Goal: Task Accomplishment & Management: Manage account settings

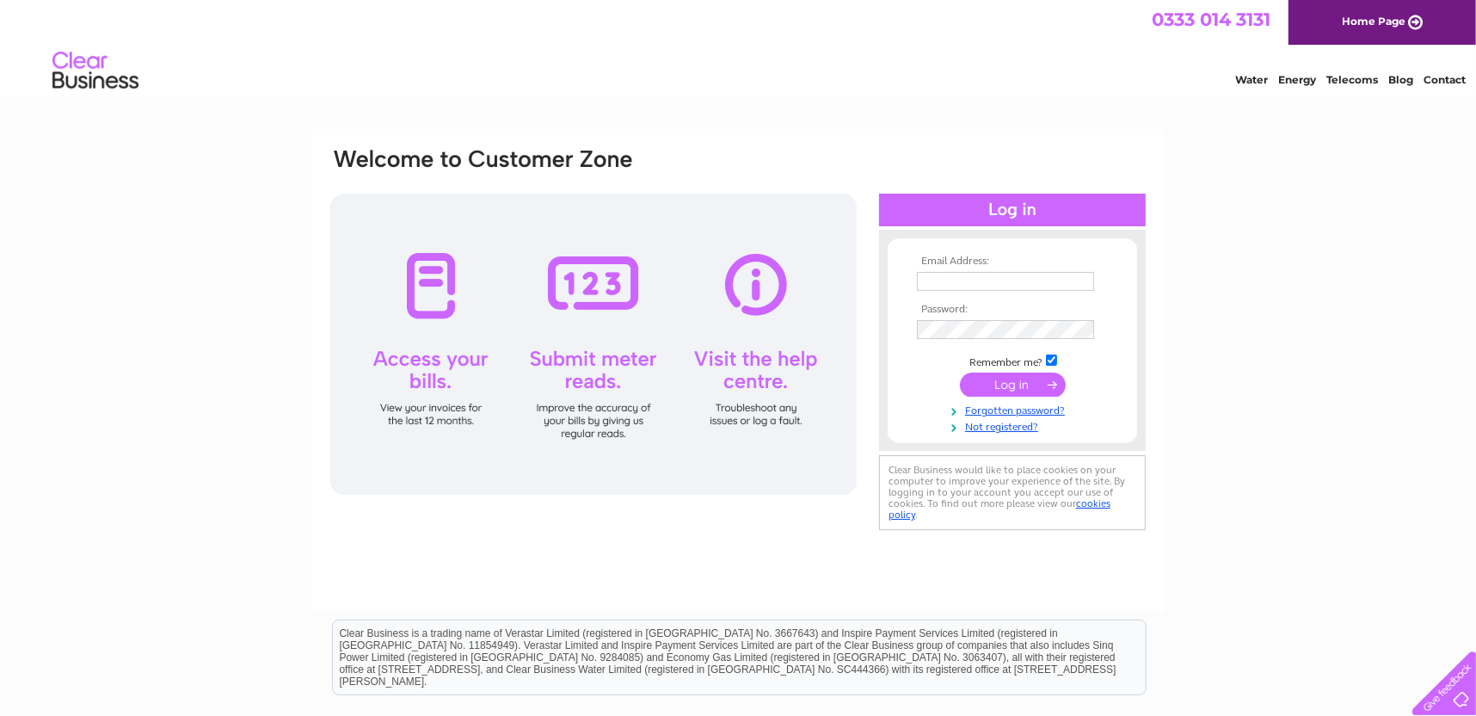
type input "[EMAIL_ADDRESS][DOMAIN_NAME]"
click at [1004, 388] on input "submit" at bounding box center [1013, 384] width 106 height 24
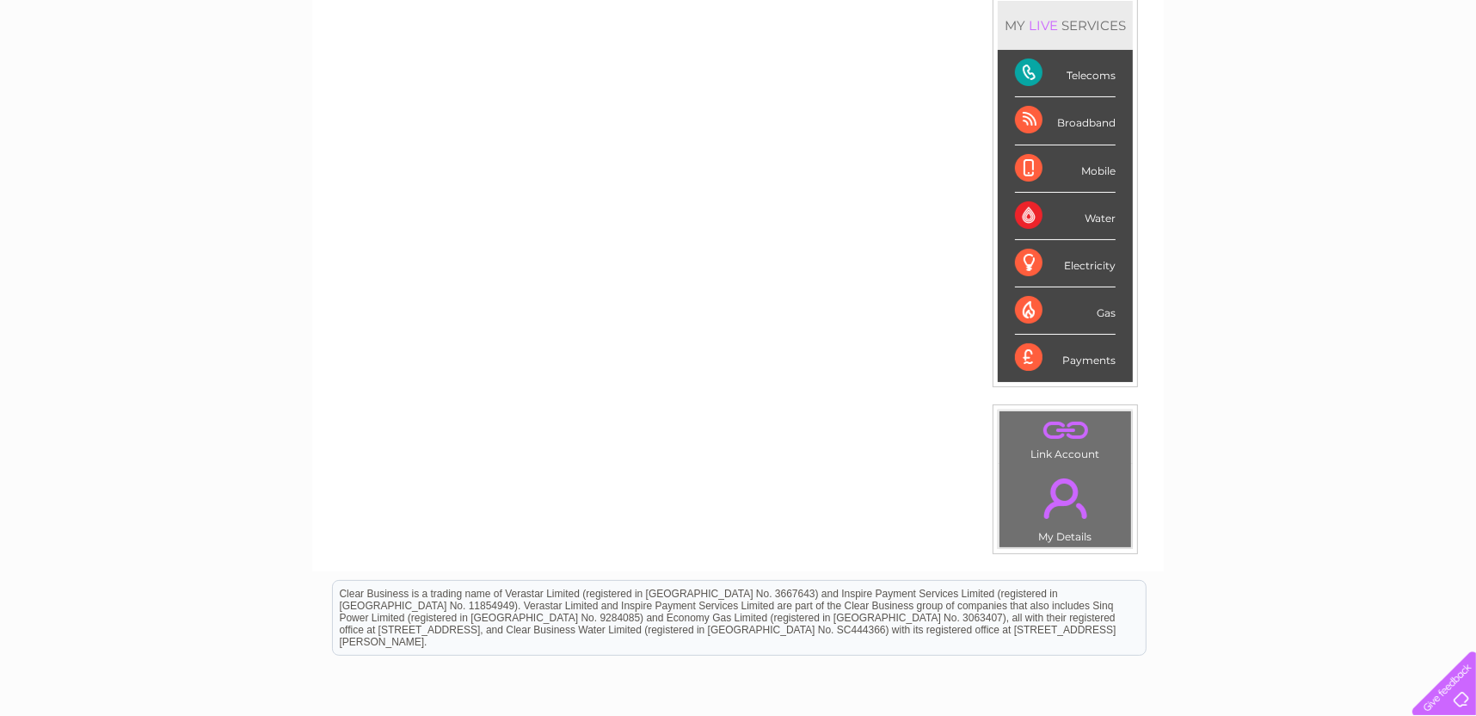
scroll to position [132, 0]
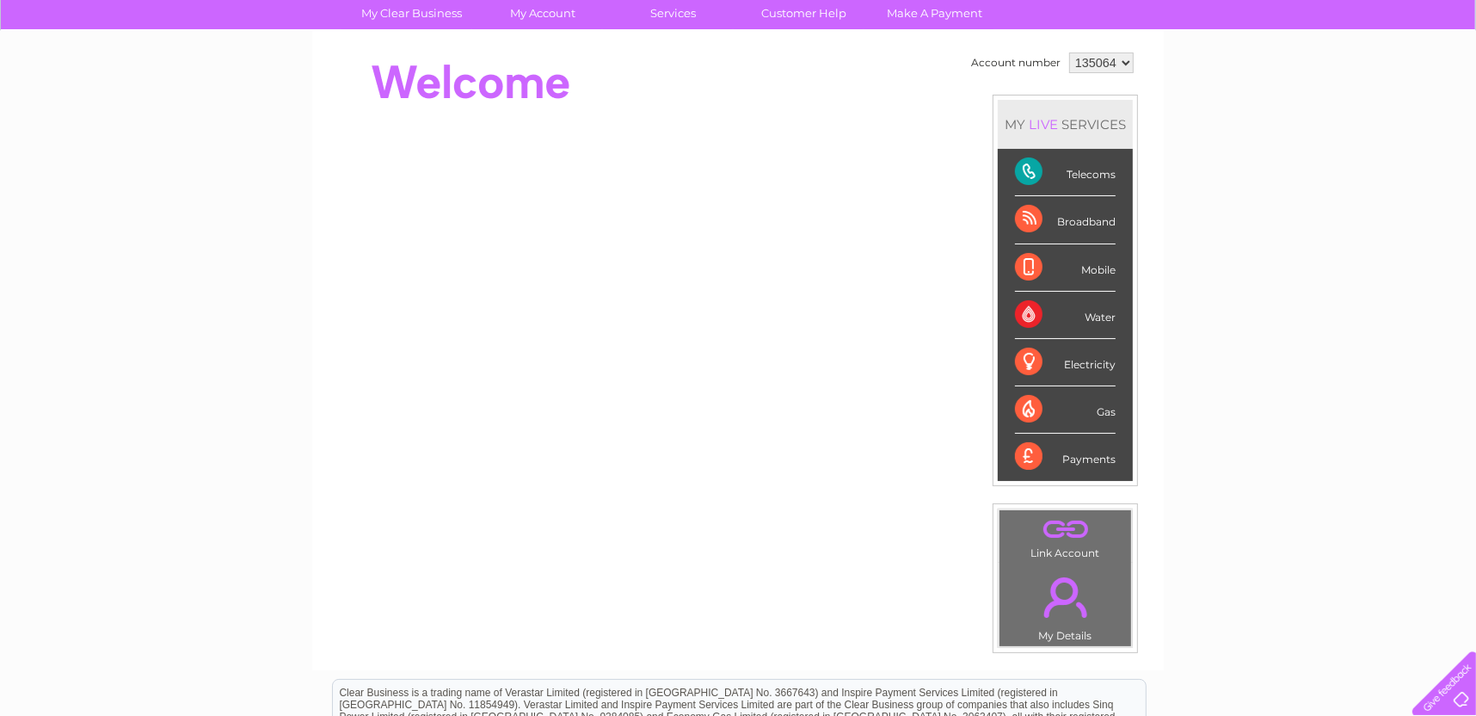
click at [1018, 169] on div "Telecoms" at bounding box center [1065, 172] width 101 height 47
click at [1085, 175] on div "Telecoms" at bounding box center [1065, 172] width 101 height 47
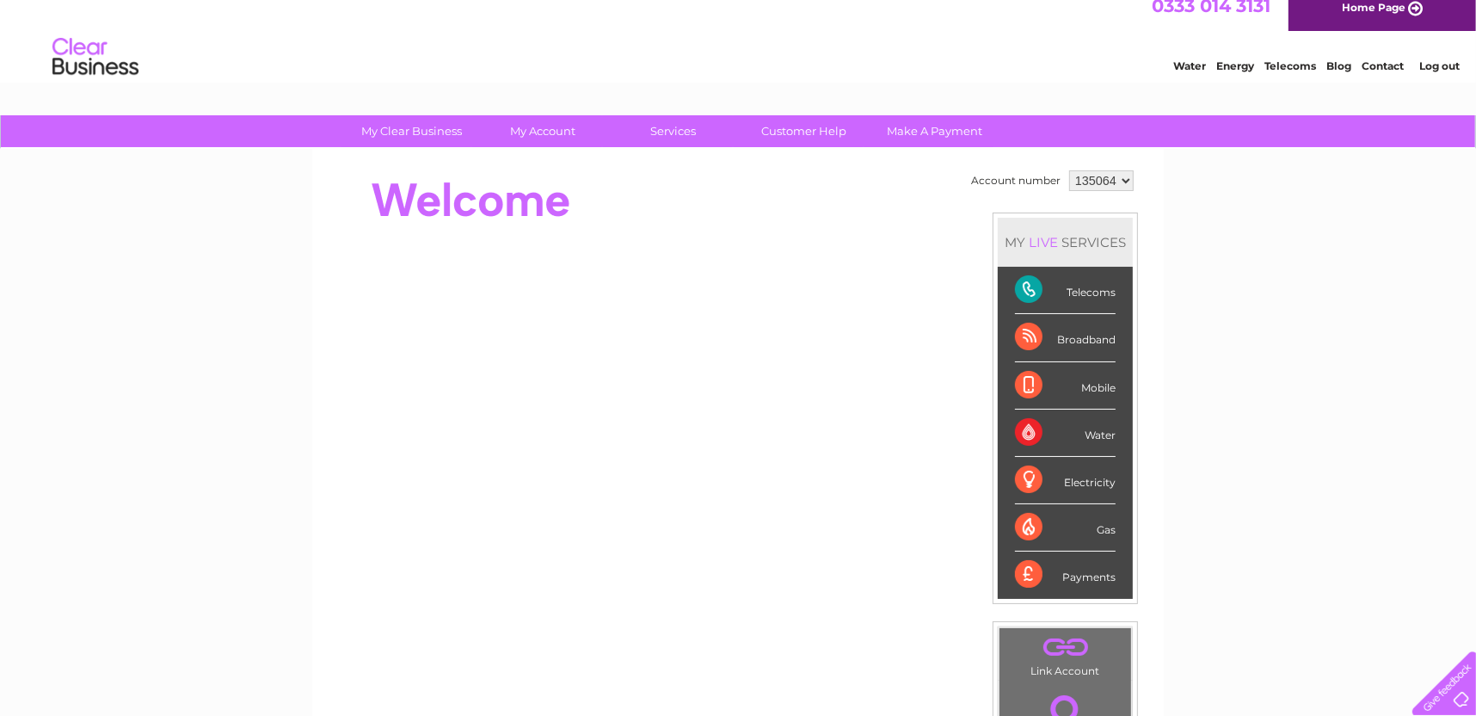
scroll to position [0, 0]
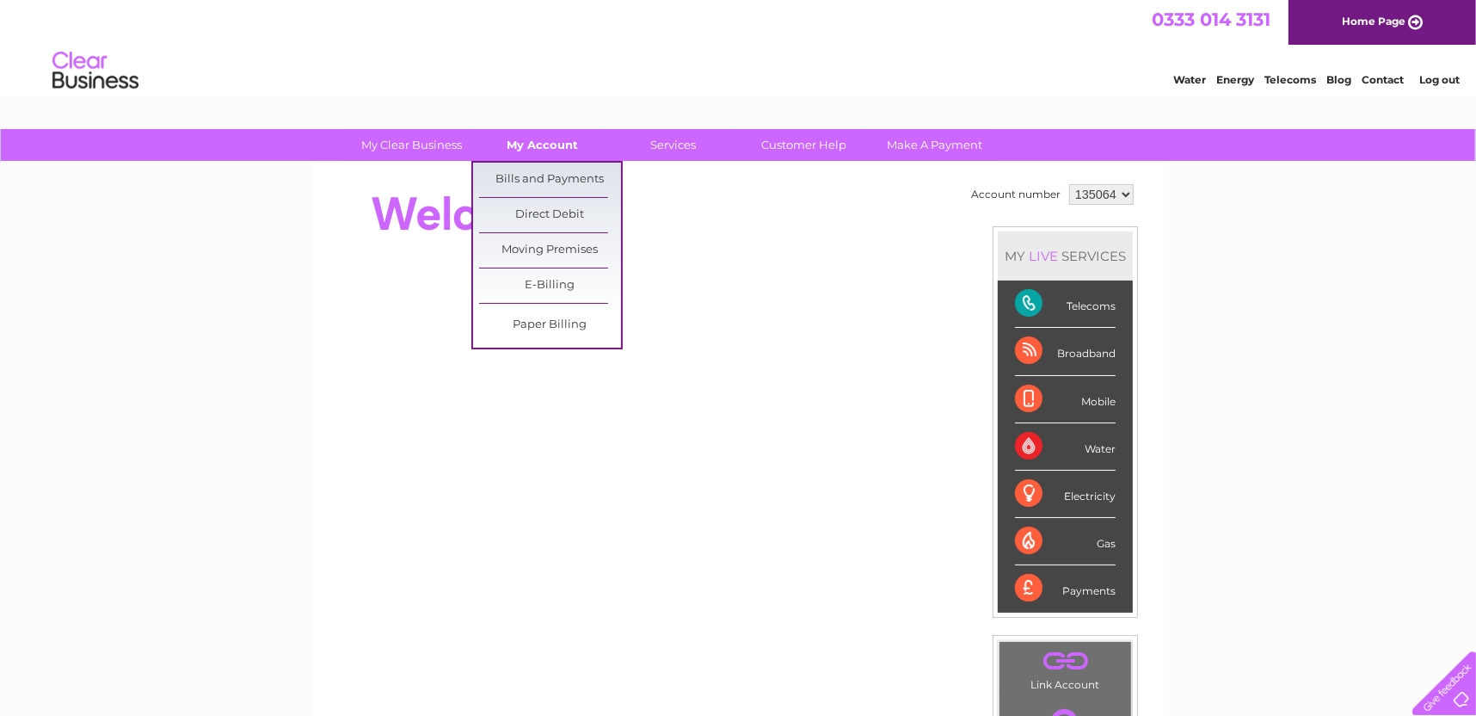
click at [525, 142] on link "My Account" at bounding box center [543, 145] width 142 height 32
click at [537, 173] on link "Bills and Payments" at bounding box center [550, 180] width 142 height 34
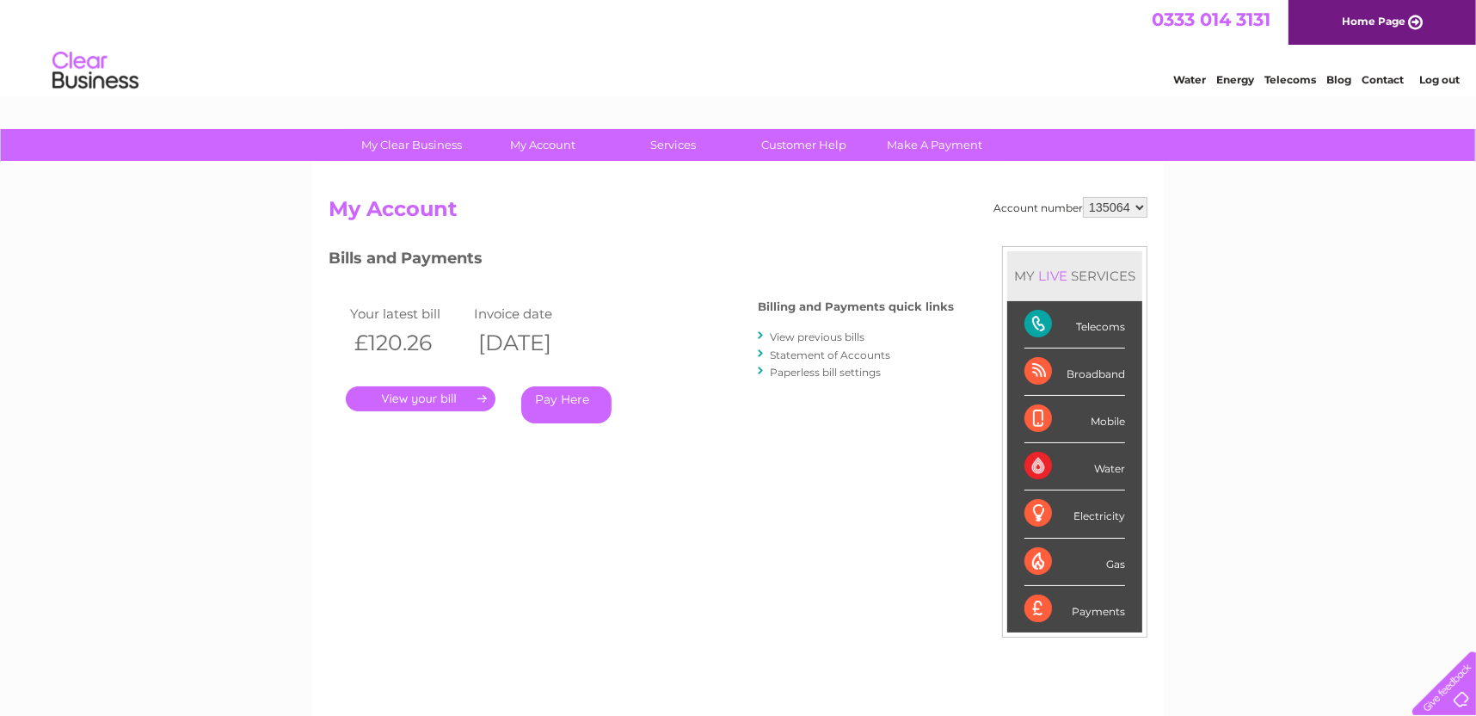
click at [439, 397] on link "." at bounding box center [421, 398] width 150 height 25
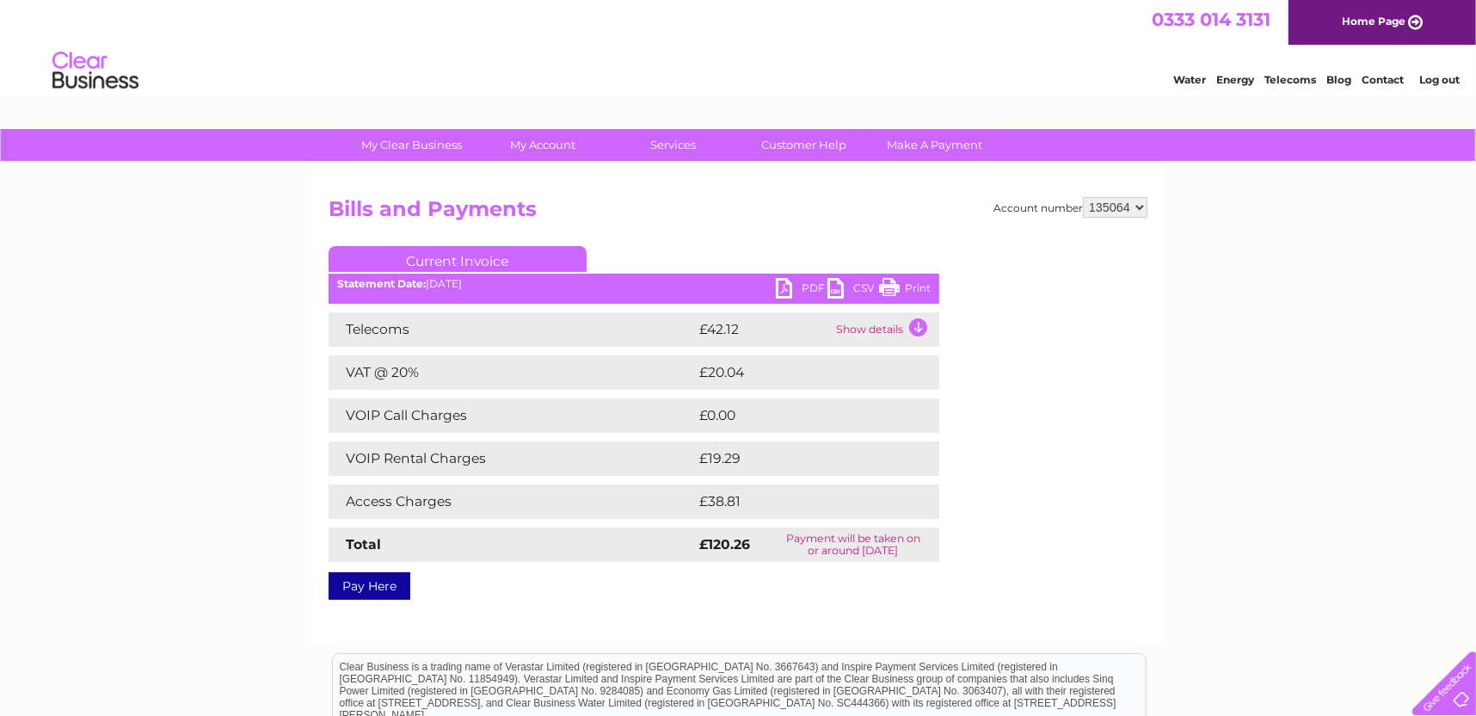
click at [813, 288] on link "PDF" at bounding box center [802, 290] width 52 height 25
